Goal: Task Accomplishment & Management: Use online tool/utility

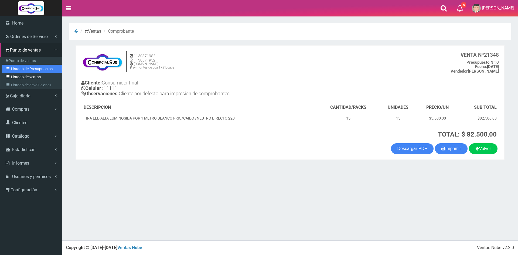
drag, startPoint x: 20, startPoint y: 70, endPoint x: 30, endPoint y: 73, distance: 10.4
click at [20, 70] on link "Listado de Presupuestos" at bounding box center [32, 69] width 60 height 8
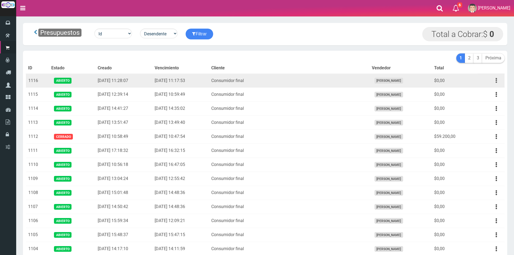
click at [494, 80] on button "button" at bounding box center [496, 80] width 12 height 9
click at [486, 89] on link "Editar" at bounding box center [481, 94] width 43 height 12
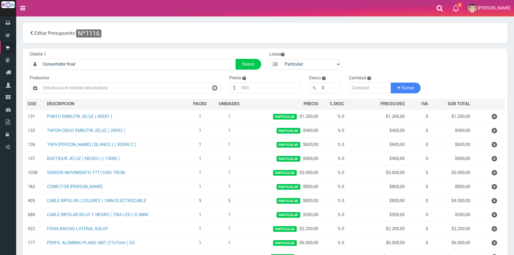
scroll to position [82, 0]
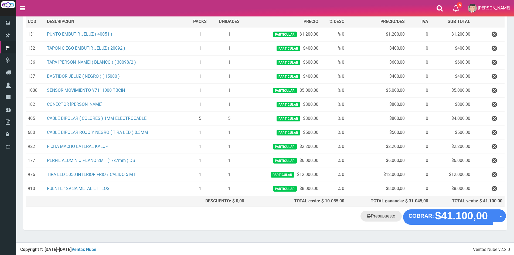
click at [384, 215] on link "Presupuesto" at bounding box center [381, 216] width 41 height 11
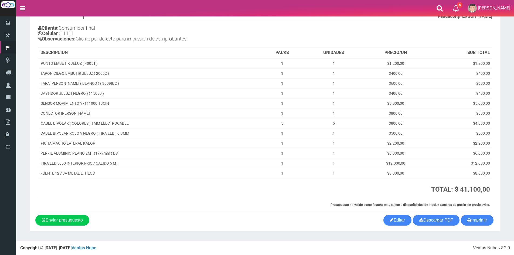
scroll to position [40, 0]
click at [481, 226] on section "1130871952 1130871952 [DOMAIN_NAME] av [PERSON_NAME] 1721, caba PRESUPUESTO (#1…" at bounding box center [265, 108] width 471 height 245
click at [481, 221] on button "Imprimir" at bounding box center [477, 220] width 33 height 11
